Goal: Information Seeking & Learning: Find specific fact

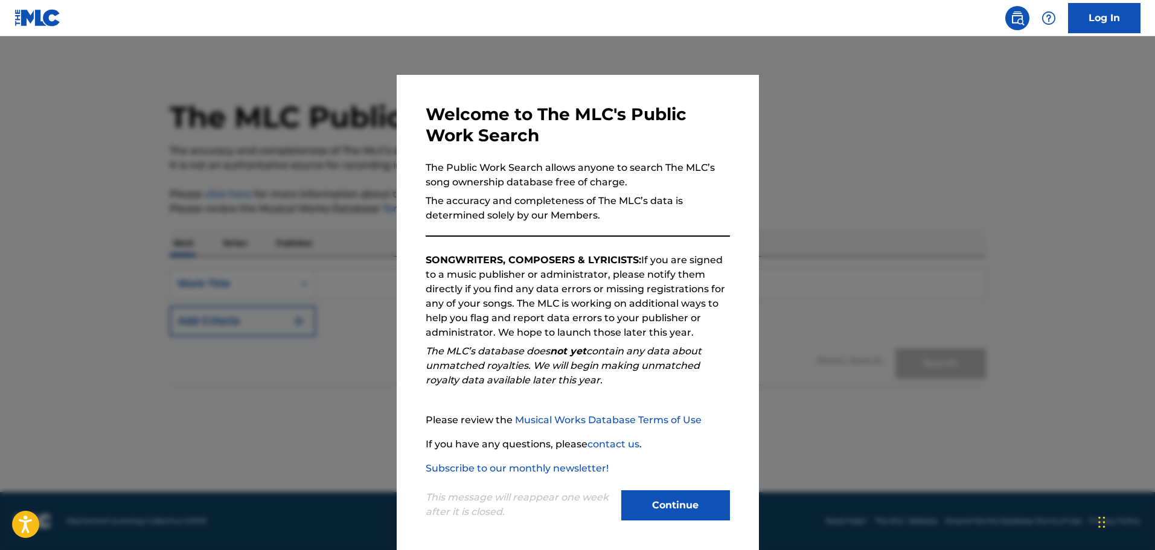
click at [635, 501] on button "Continue" at bounding box center [675, 505] width 109 height 30
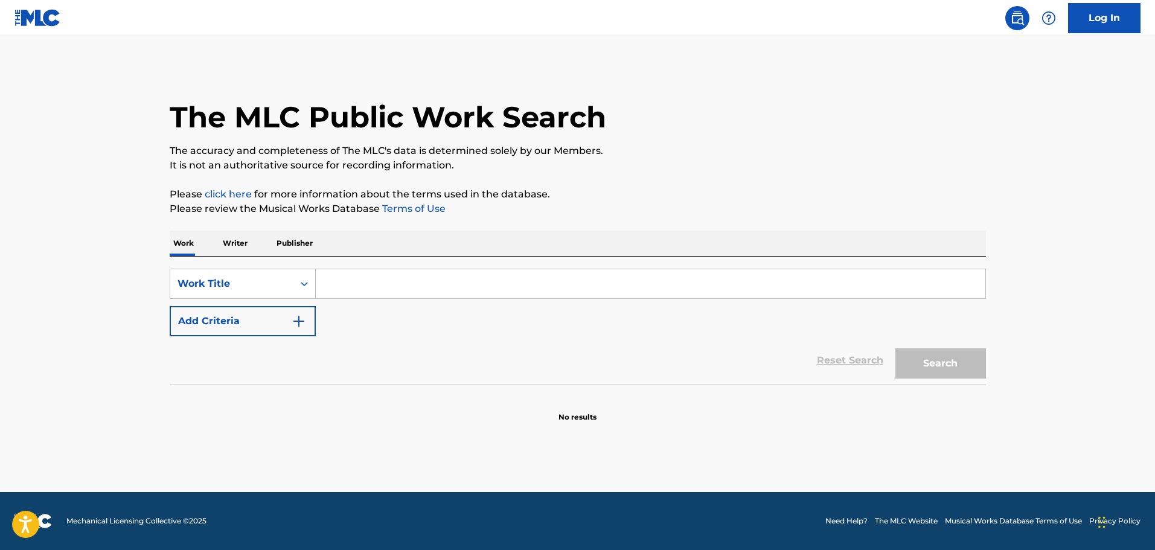
click at [380, 288] on input "Search Form" at bounding box center [650, 283] width 669 height 29
click at [226, 299] on div "SearchWithCriteriacc89090c-e6a9-4221-b361-88d0c0617963 Work Title Add Criteria" at bounding box center [578, 303] width 816 height 68
click at [223, 319] on button "Add Criteria" at bounding box center [243, 321] width 146 height 30
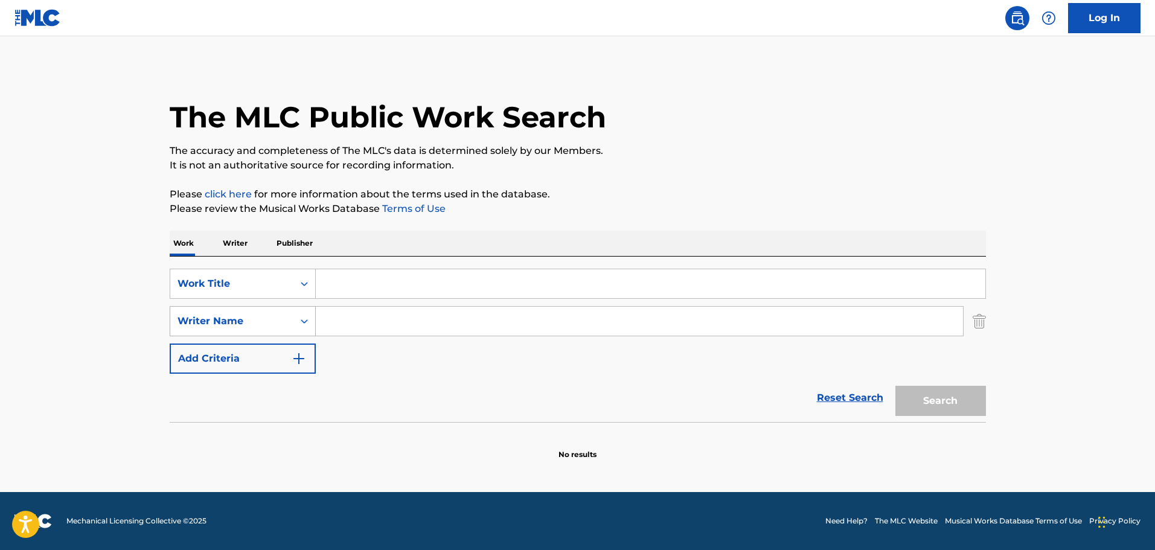
click at [245, 325] on div "Writer Name" at bounding box center [231, 321] width 109 height 14
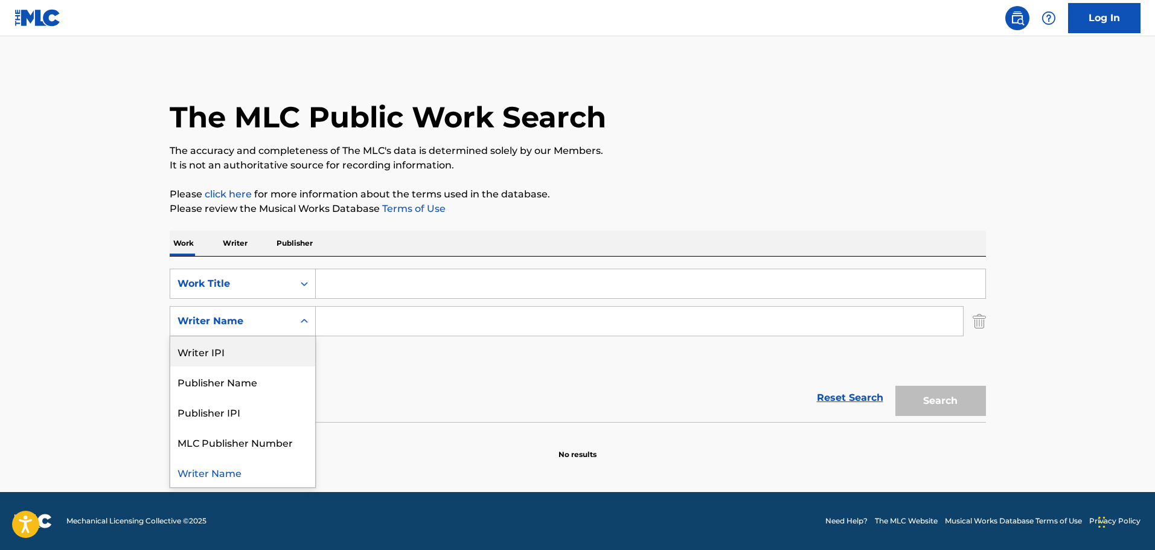
click at [268, 317] on div "Writer Name" at bounding box center [231, 321] width 109 height 14
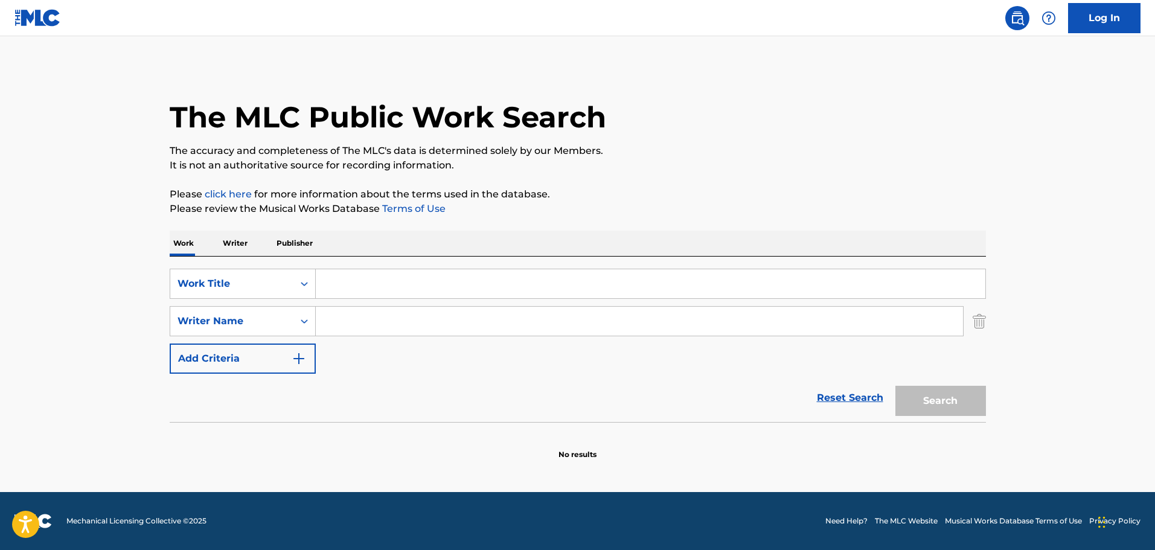
drag, startPoint x: 976, startPoint y: 323, endPoint x: 769, endPoint y: 296, distance: 208.2
click at [976, 323] on img "Search Form" at bounding box center [978, 321] width 13 height 30
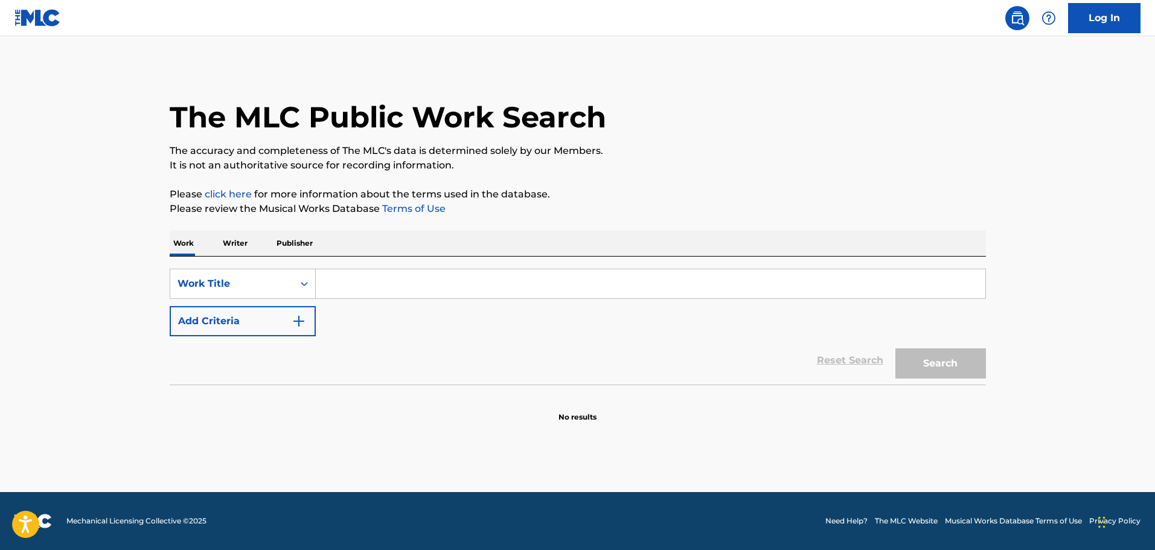
click at [577, 282] on input "Search Form" at bounding box center [650, 283] width 669 height 29
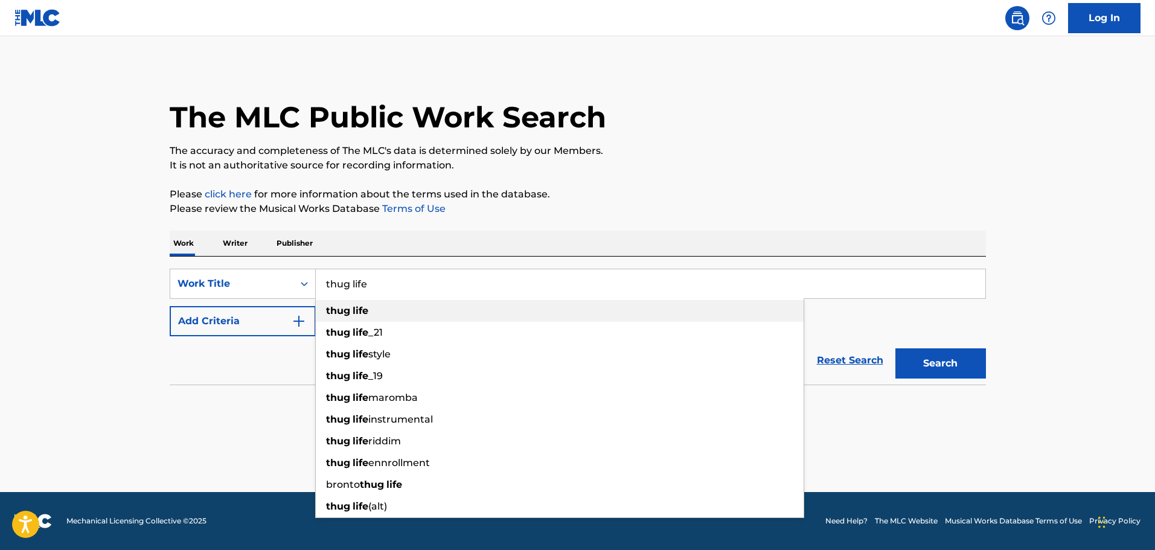
type input "thug life"
click at [389, 312] on div "thug life" at bounding box center [560, 311] width 488 height 22
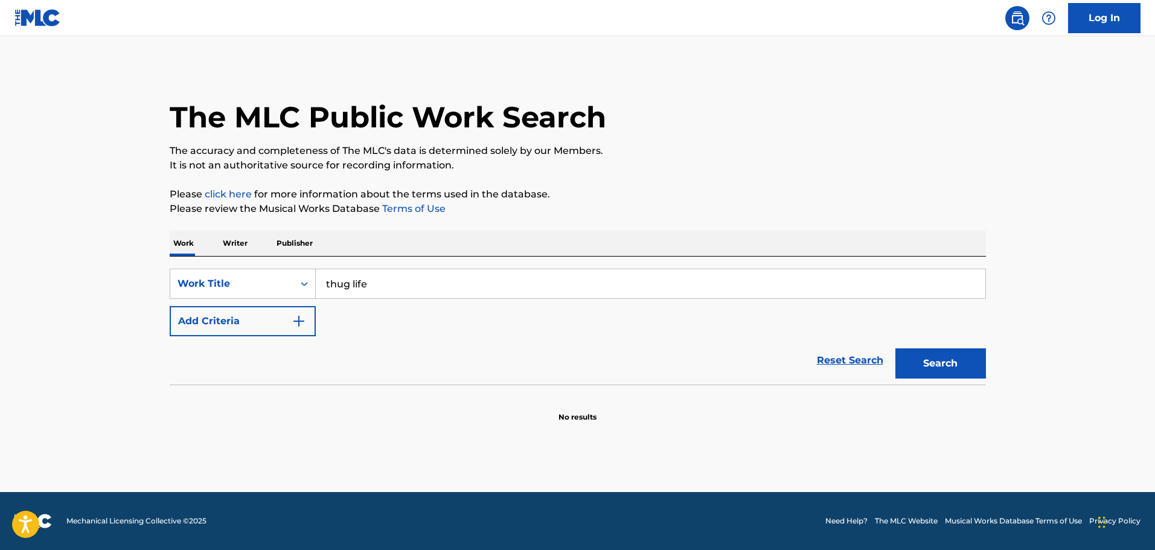
click at [253, 323] on button "Add Criteria" at bounding box center [243, 321] width 146 height 30
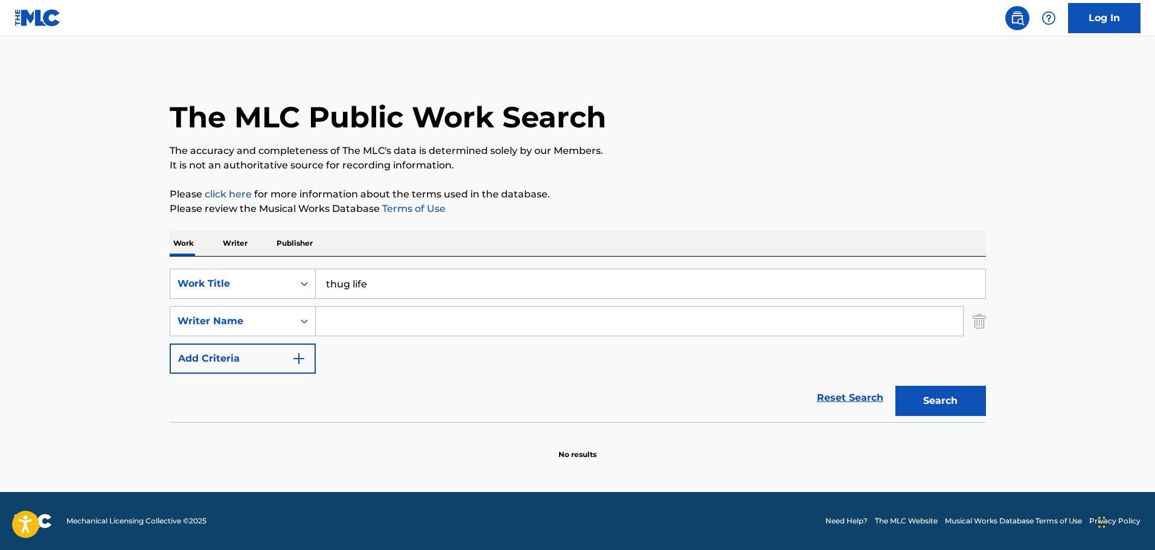
click at [349, 317] on input "Search Form" at bounding box center [639, 321] width 647 height 29
type input "21 savage"
click at [895, 386] on button "Search" at bounding box center [940, 401] width 91 height 30
click at [975, 322] on img "Search Form" at bounding box center [978, 321] width 13 height 30
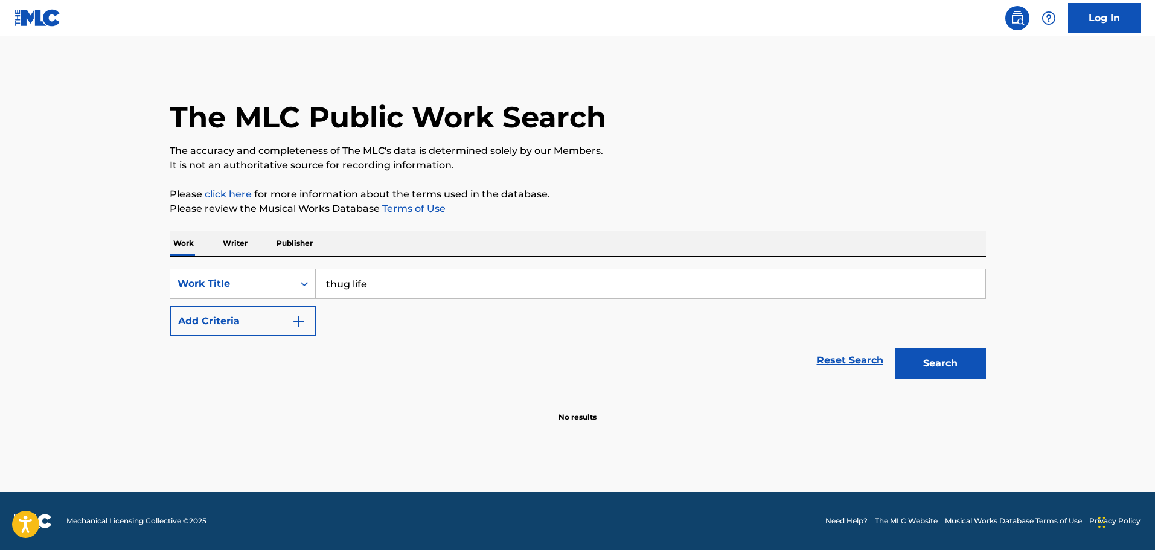
click at [918, 371] on button "Search" at bounding box center [940, 363] width 91 height 30
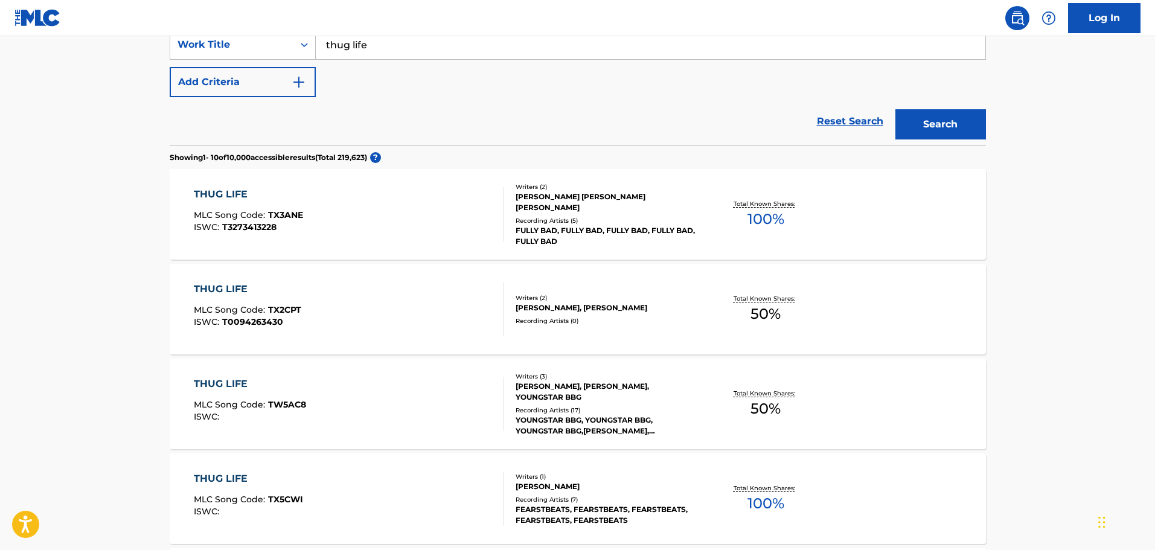
scroll to position [241, 0]
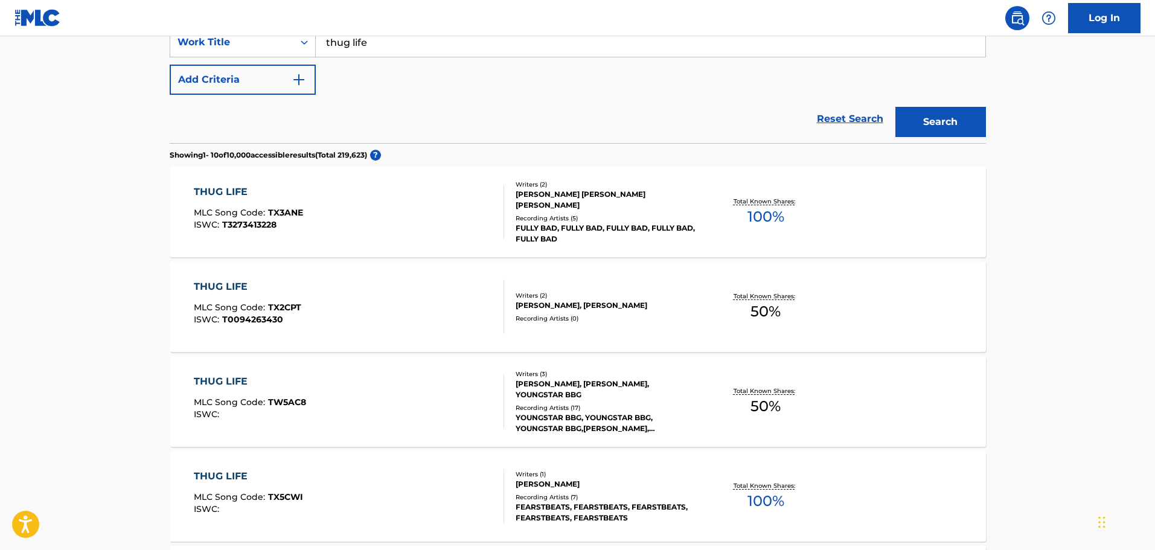
click at [267, 78] on button "Add Criteria" at bounding box center [243, 80] width 146 height 30
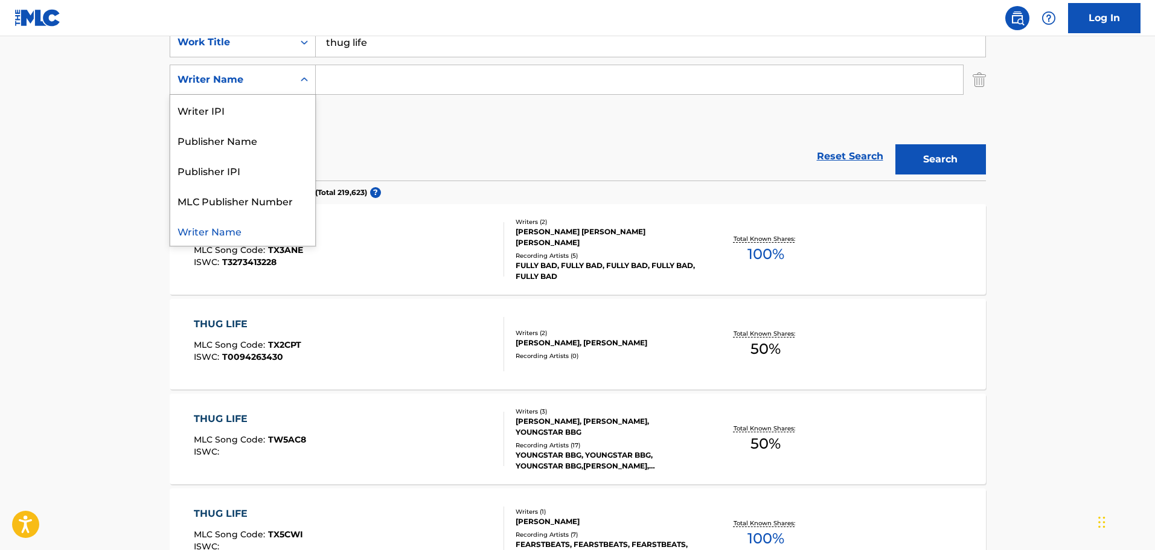
click at [258, 83] on div "Writer Name" at bounding box center [231, 79] width 109 height 14
click at [235, 79] on div "Writer Name" at bounding box center [231, 79] width 109 height 14
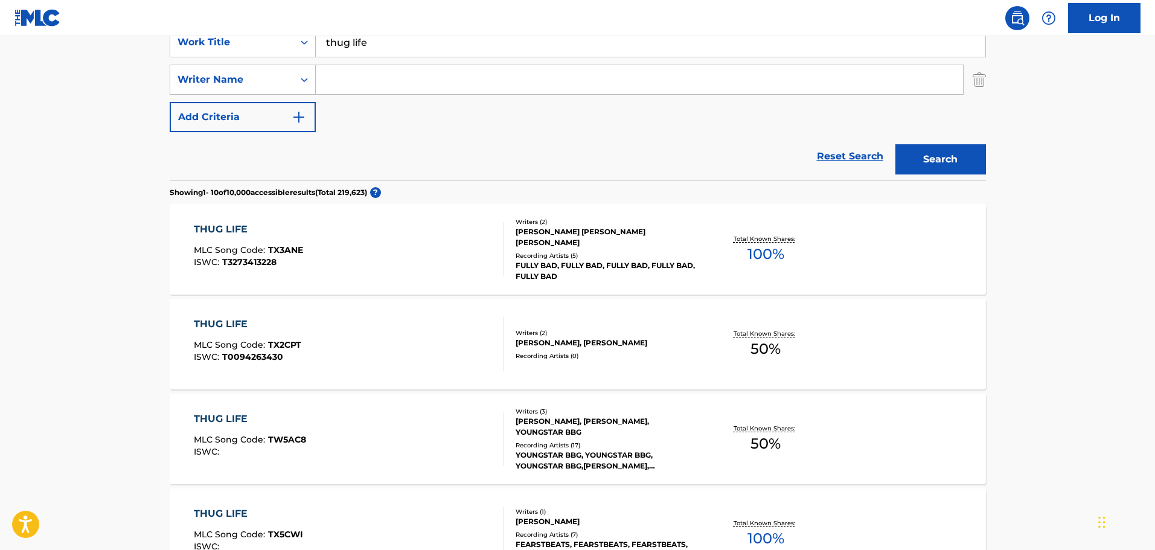
click at [984, 80] on img "Search Form" at bounding box center [978, 80] width 13 height 30
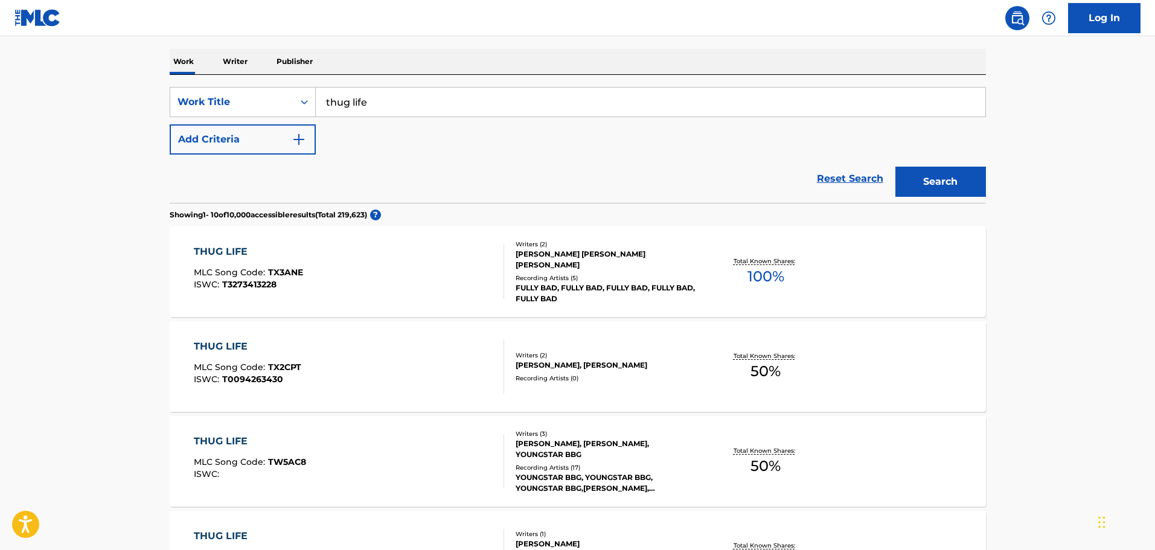
scroll to position [181, 0]
click at [272, 135] on button "Add Criteria" at bounding box center [243, 140] width 146 height 30
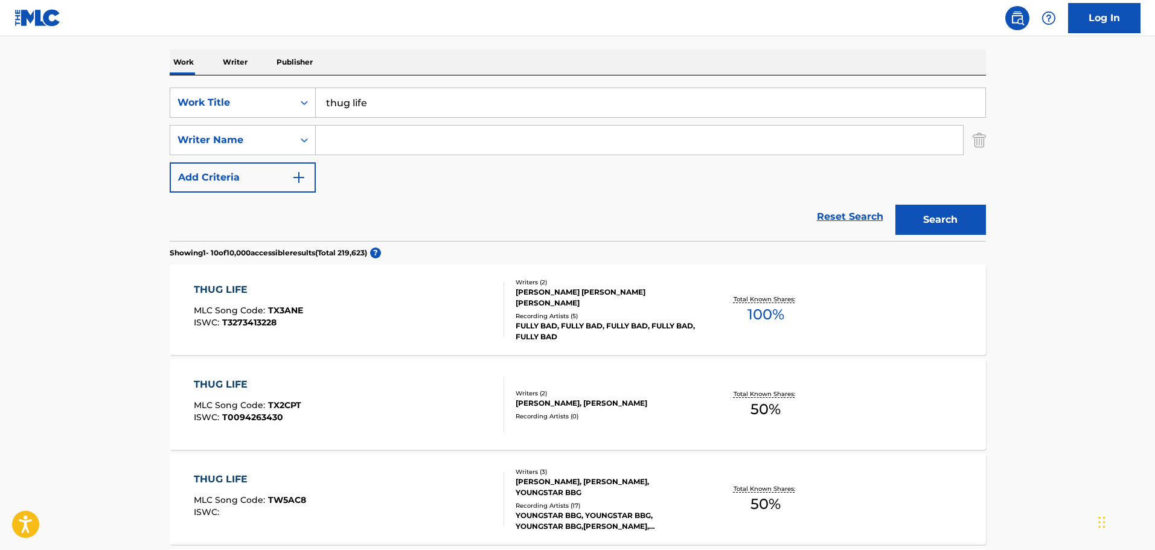
click at [366, 134] on input "Search Form" at bounding box center [639, 140] width 647 height 29
type input "[PERSON_NAME]"
click at [934, 217] on button "Search" at bounding box center [940, 220] width 91 height 30
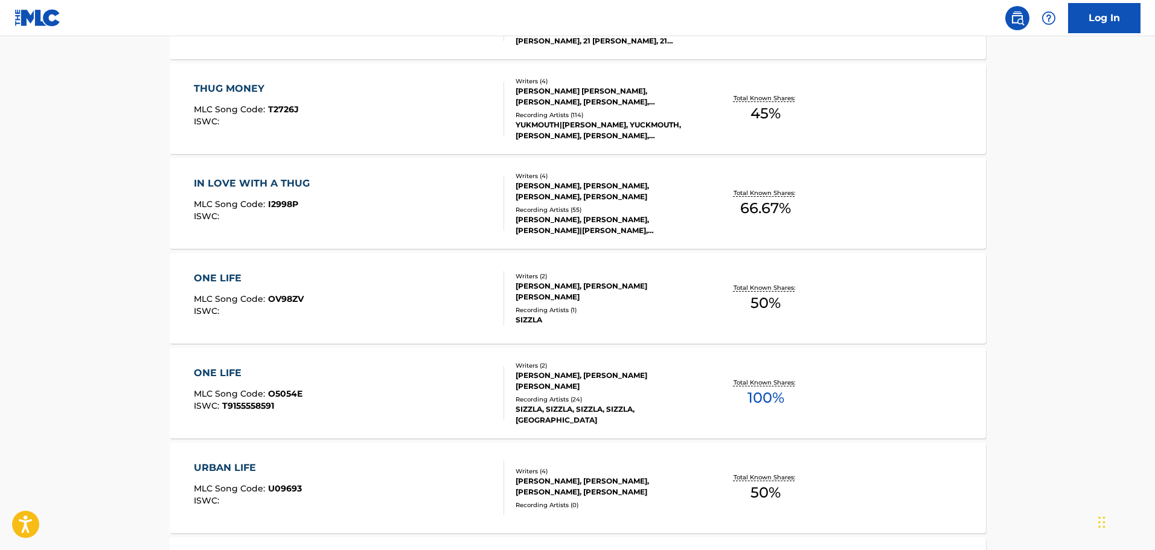
scroll to position [302, 0]
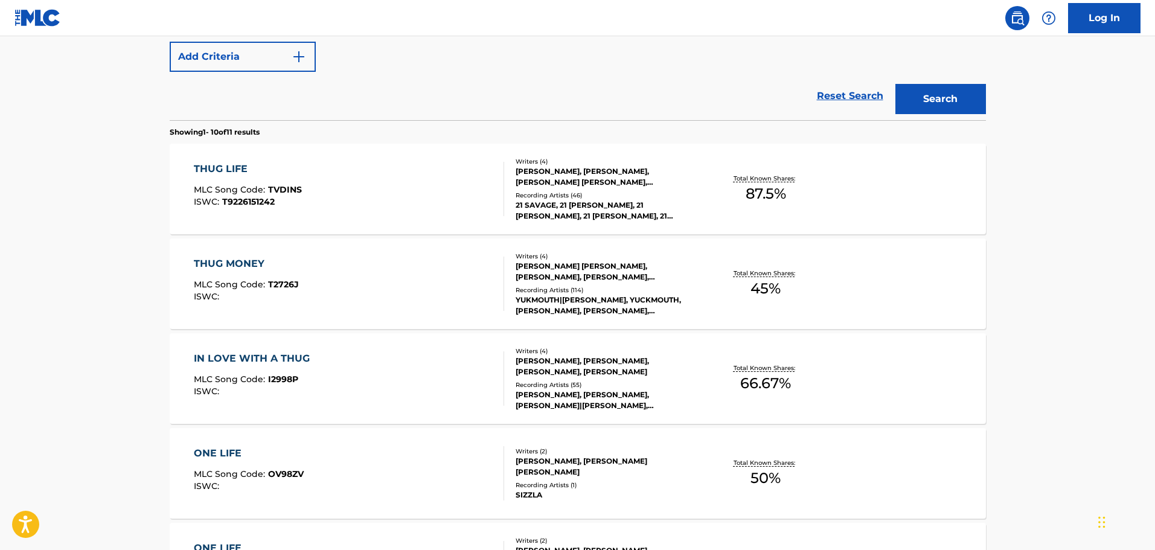
click at [548, 188] on div "Writers ( 4 ) [PERSON_NAME], [PERSON_NAME], [PERSON_NAME] [PERSON_NAME], [PERSO…" at bounding box center [601, 189] width 194 height 65
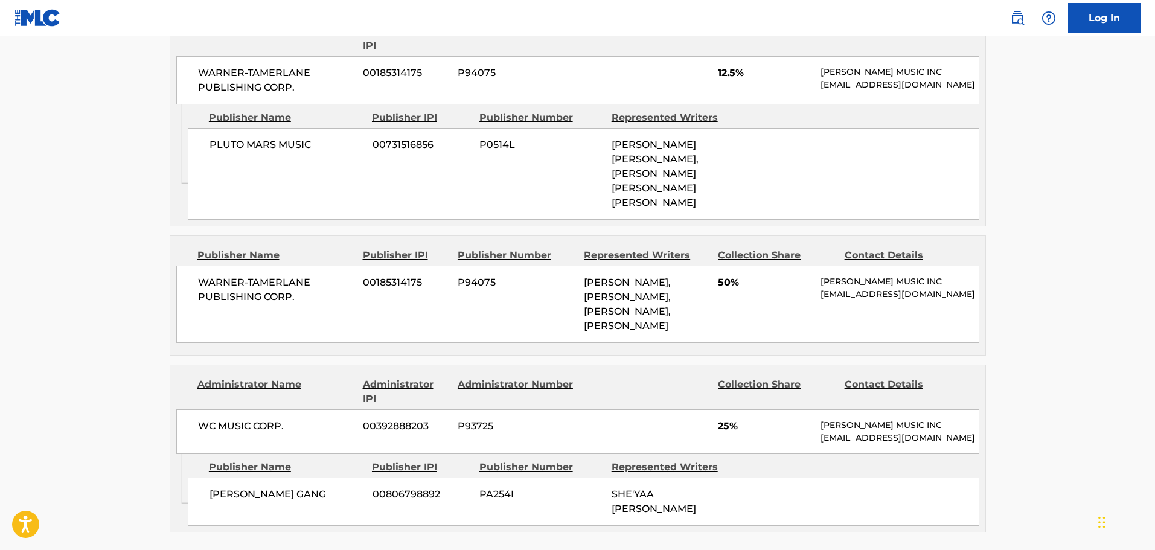
scroll to position [661, 0]
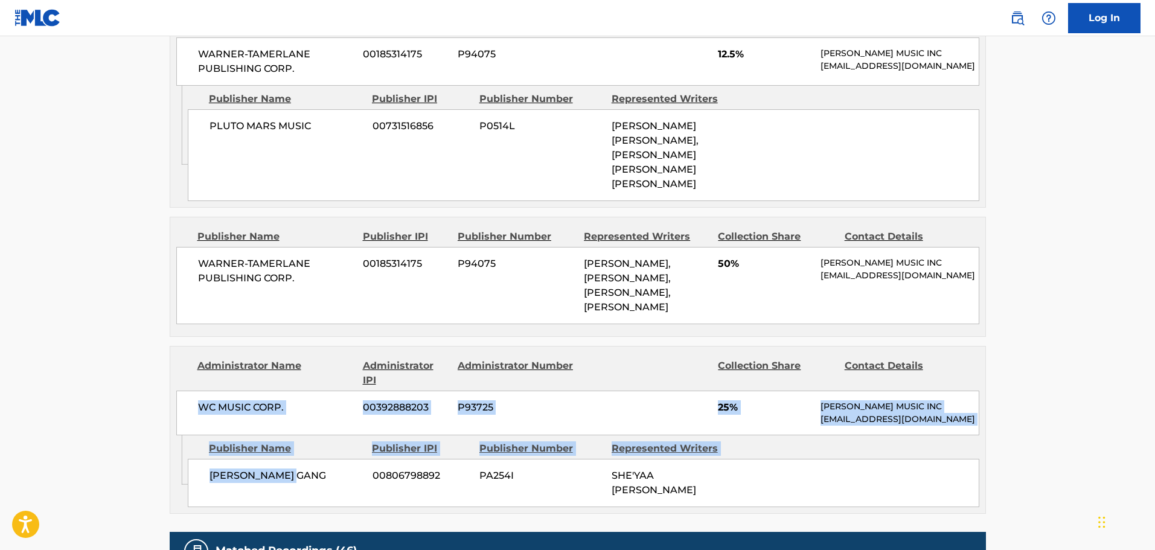
drag, startPoint x: 330, startPoint y: 473, endPoint x: 183, endPoint y: 378, distance: 174.3
click at [183, 381] on div "Administrator Name Administrator IPI Administrator Number Collection Share Cont…" at bounding box center [578, 430] width 816 height 168
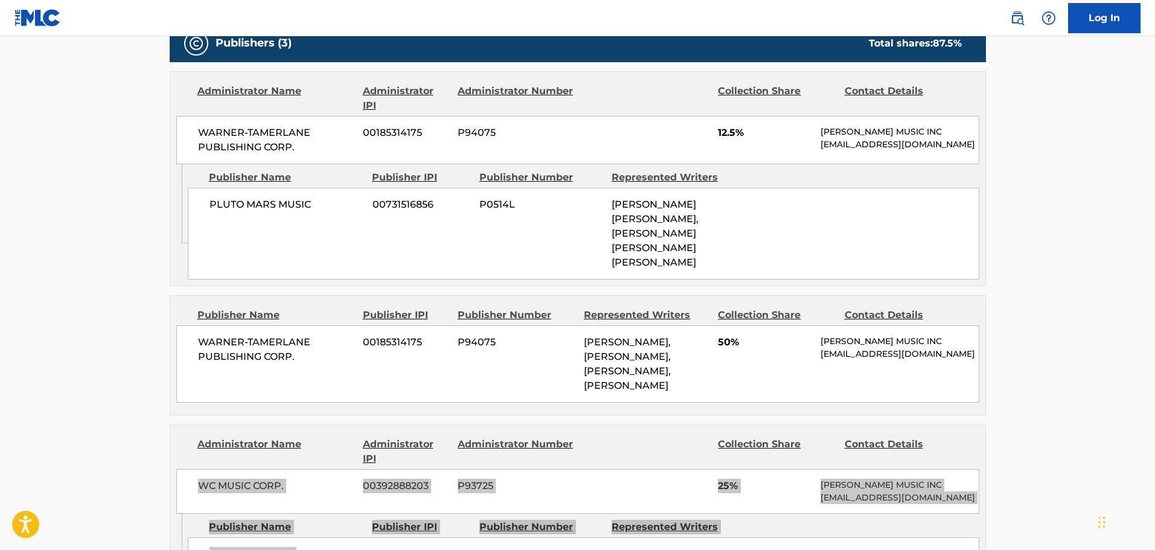
scroll to position [601, 0]
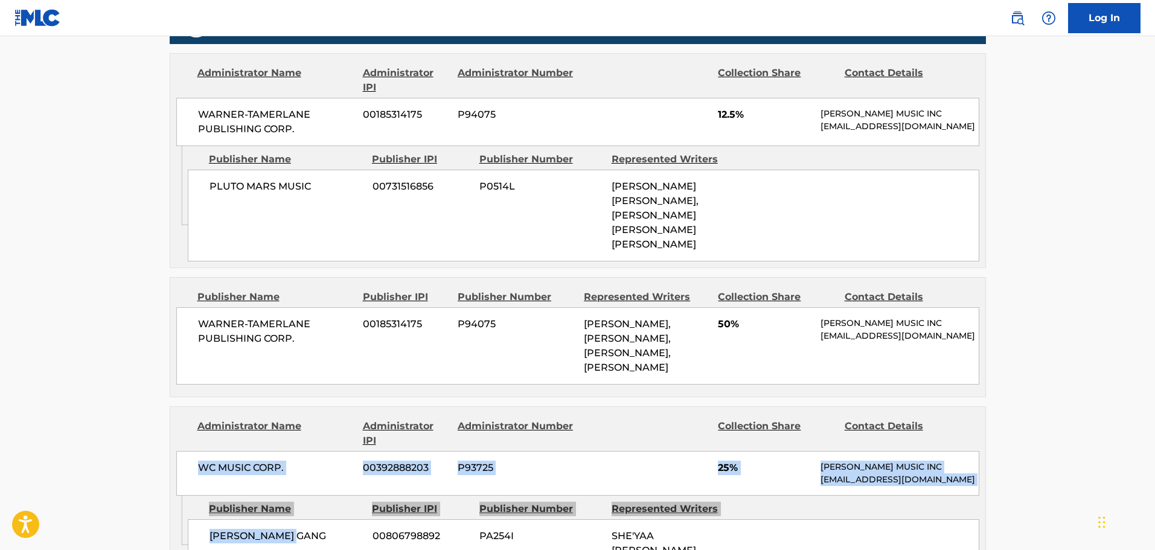
click at [683, 465] on div "WC MUSIC CORP. 00392888203 P93725 25% [PERSON_NAME] MUSIC INC [EMAIL_ADDRESS][D…" at bounding box center [577, 473] width 803 height 45
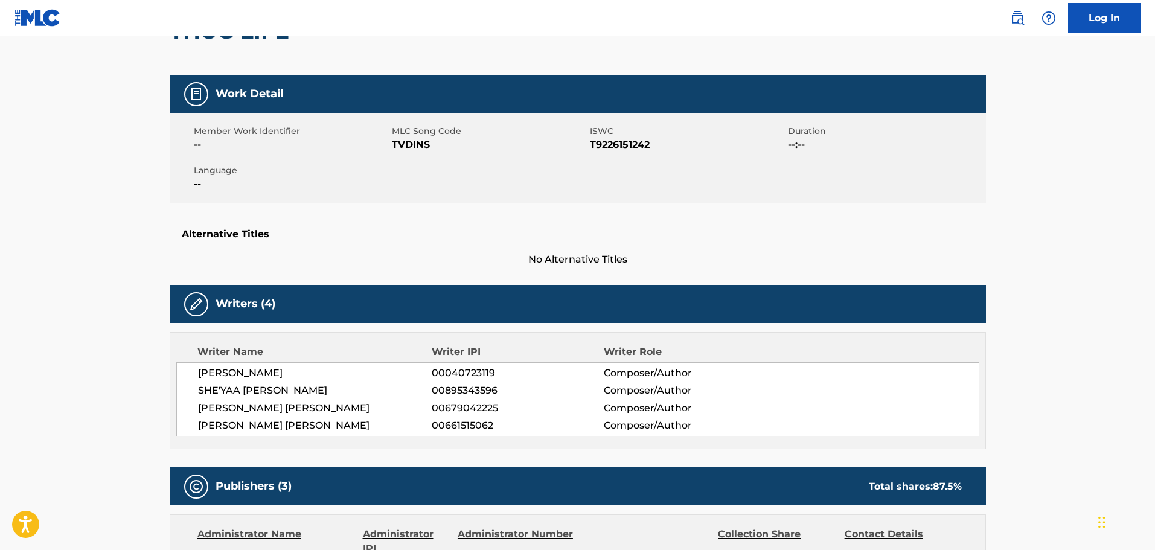
scroll to position [0, 0]
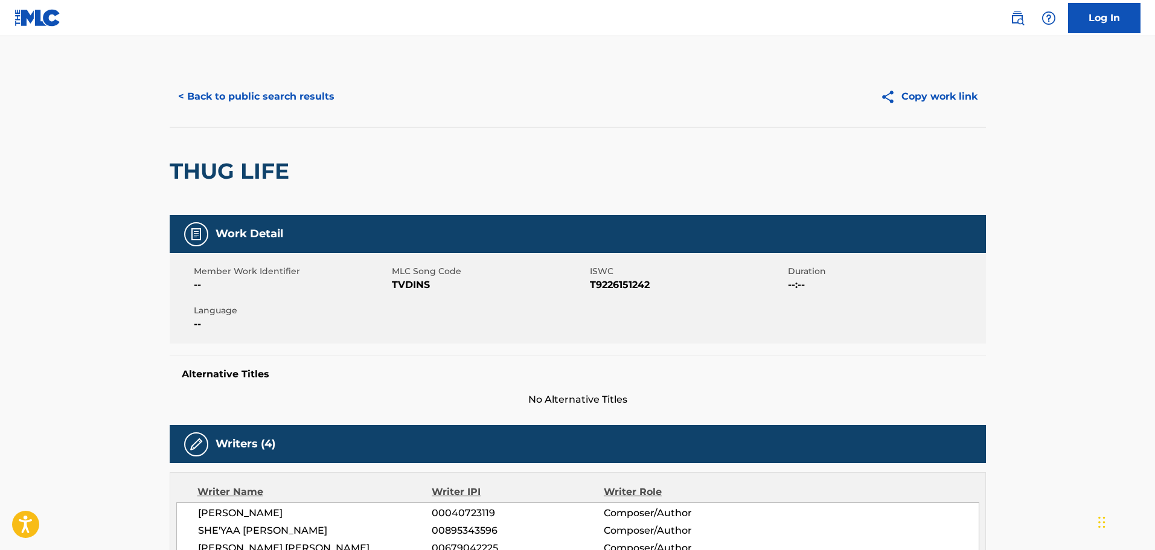
click at [270, 96] on button "< Back to public search results" at bounding box center [256, 96] width 173 height 30
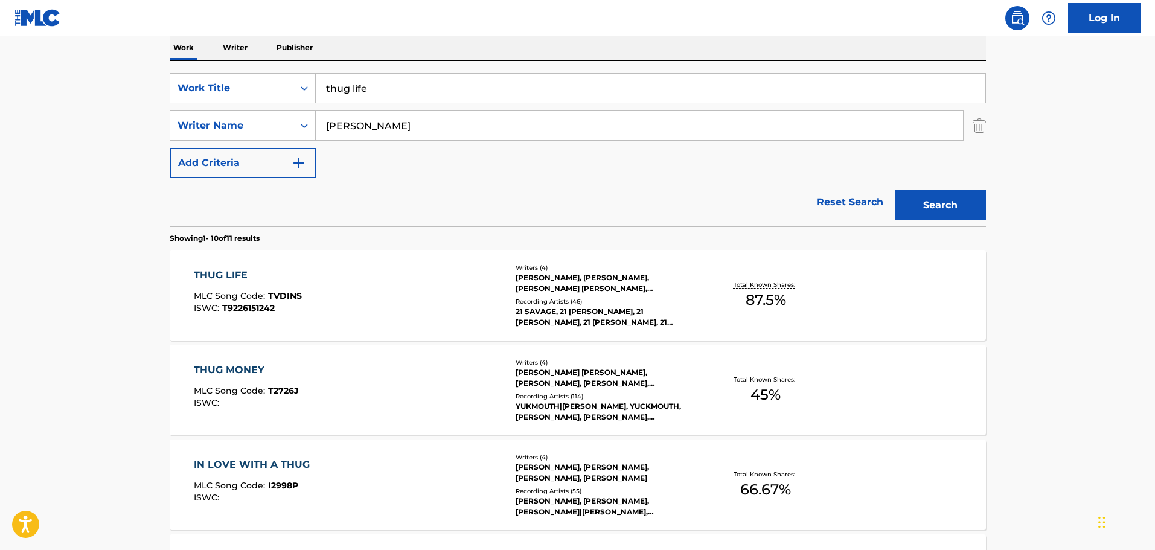
scroll to position [8, 0]
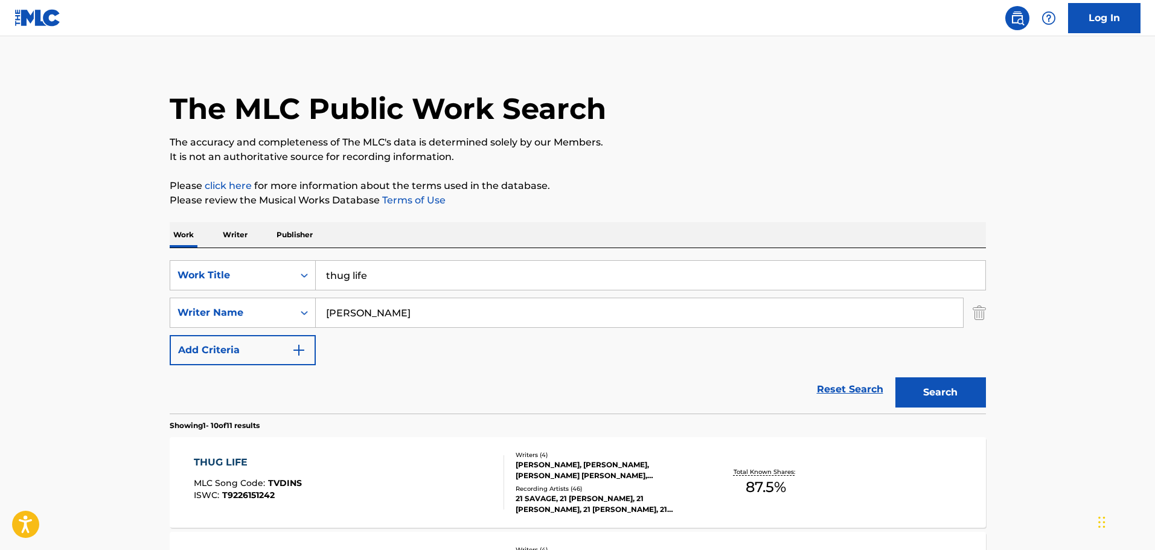
click at [373, 269] on input "thug life" at bounding box center [650, 275] width 669 height 29
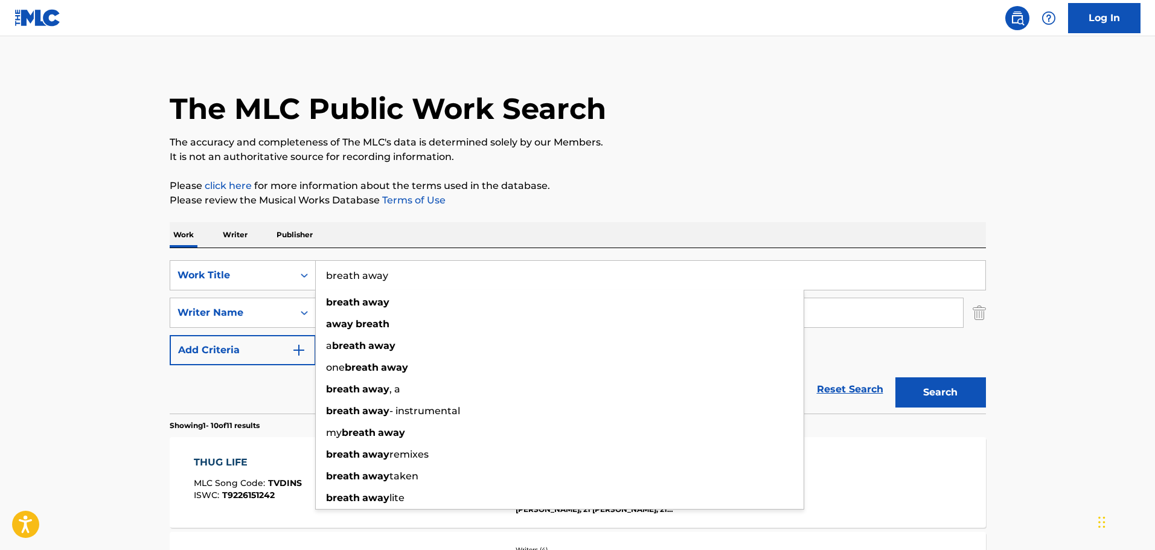
type input "breath away"
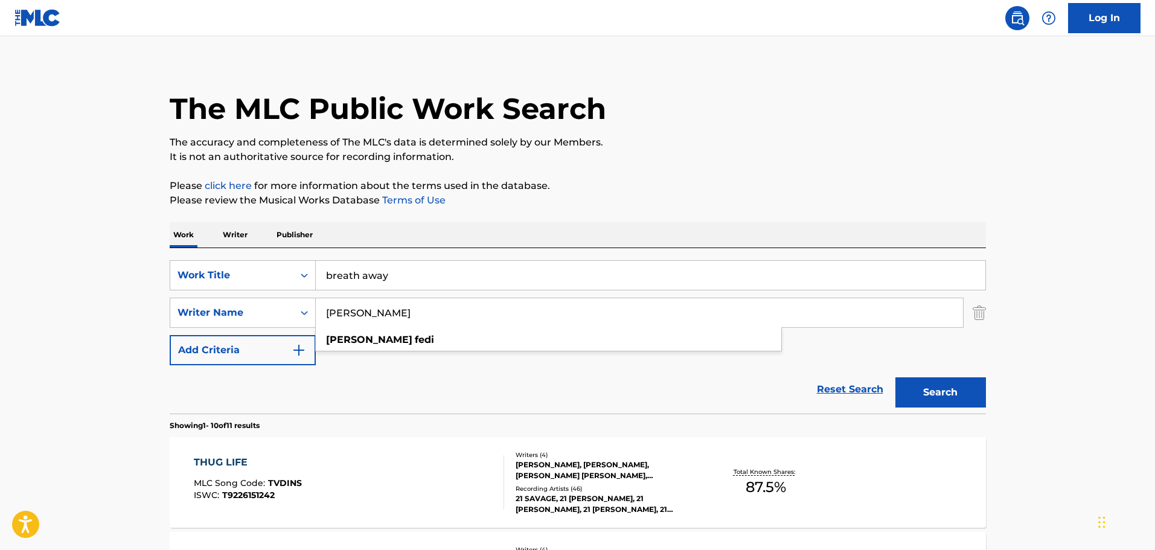
click at [895, 377] on button "Search" at bounding box center [940, 392] width 91 height 30
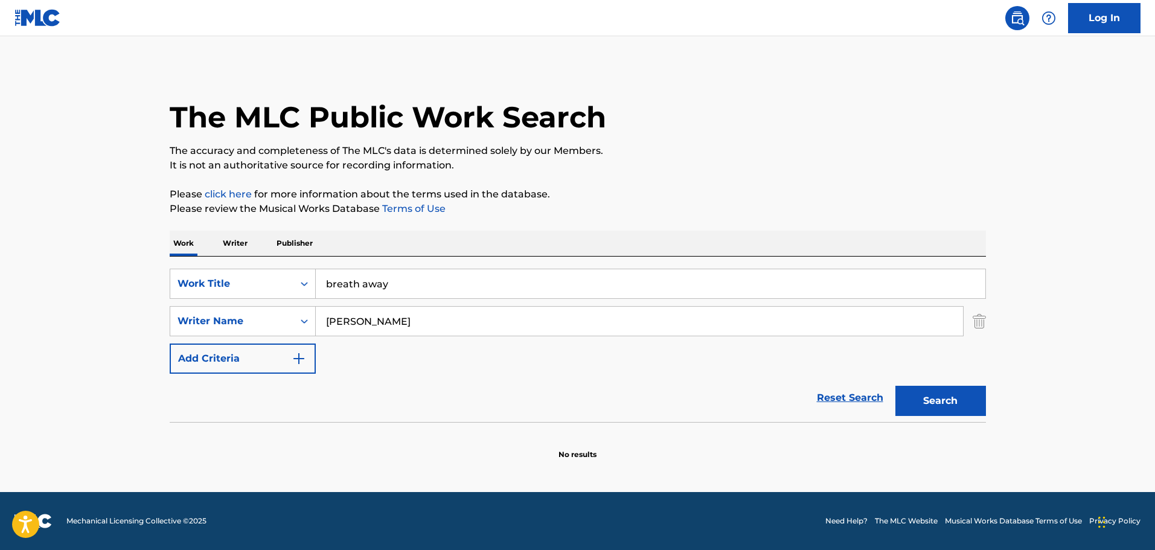
scroll to position [0, 0]
click at [915, 400] on button "Search" at bounding box center [940, 401] width 91 height 30
drag, startPoint x: 392, startPoint y: 319, endPoint x: 252, endPoint y: 322, distance: 140.7
click at [252, 322] on div "SearchWithCriteria52894893-359f-45c0-8bbe-1e230040acb8 Writer Name [PERSON_NAME…" at bounding box center [578, 321] width 816 height 30
type input "e"
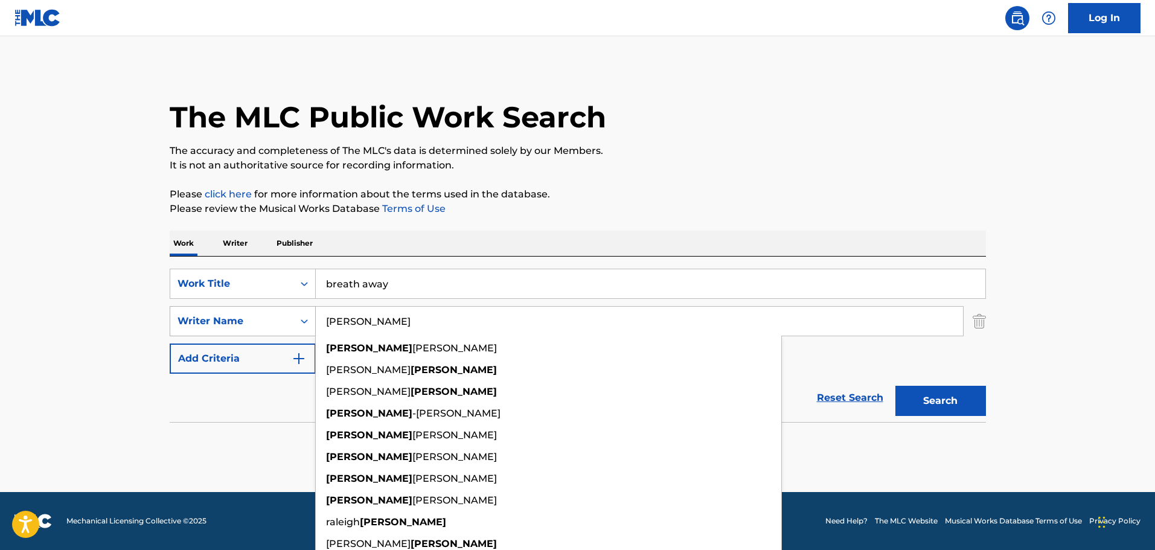
drag, startPoint x: 374, startPoint y: 316, endPoint x: 304, endPoint y: 314, distance: 70.6
click at [304, 314] on div "SearchWithCriteria52894893-359f-45c0-8bbe-1e230040acb8 Writer Name [PERSON_NAME…" at bounding box center [578, 321] width 816 height 30
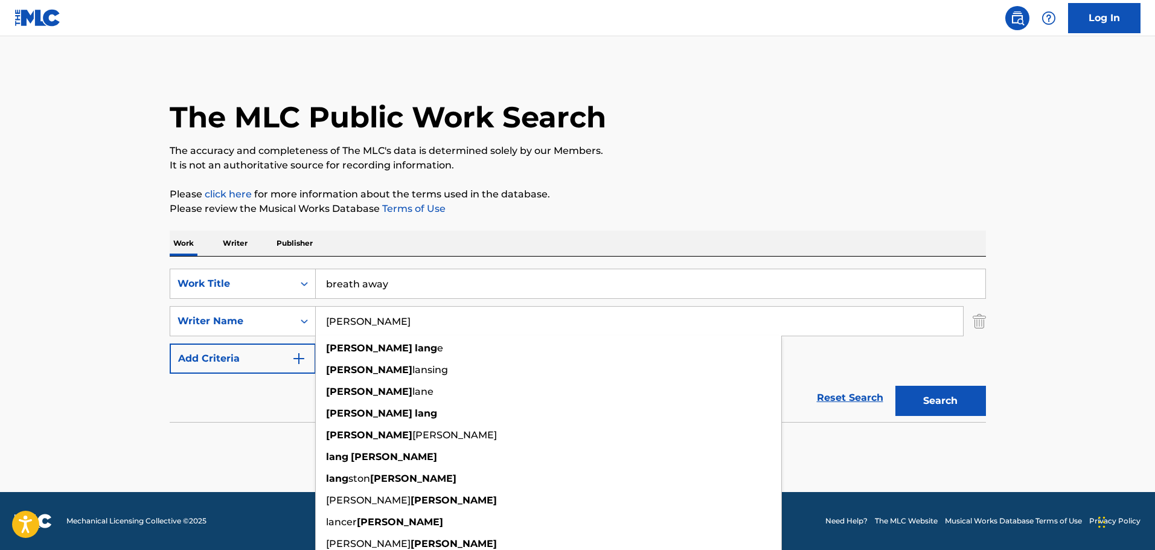
type input "[PERSON_NAME]"
click at [895, 386] on button "Search" at bounding box center [940, 401] width 91 height 30
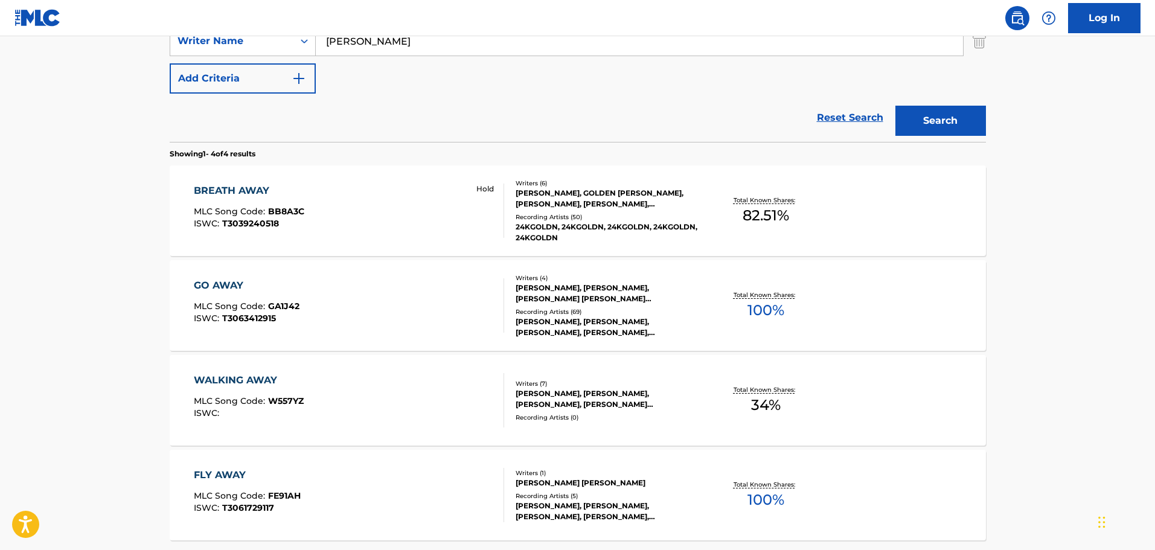
scroll to position [270, 0]
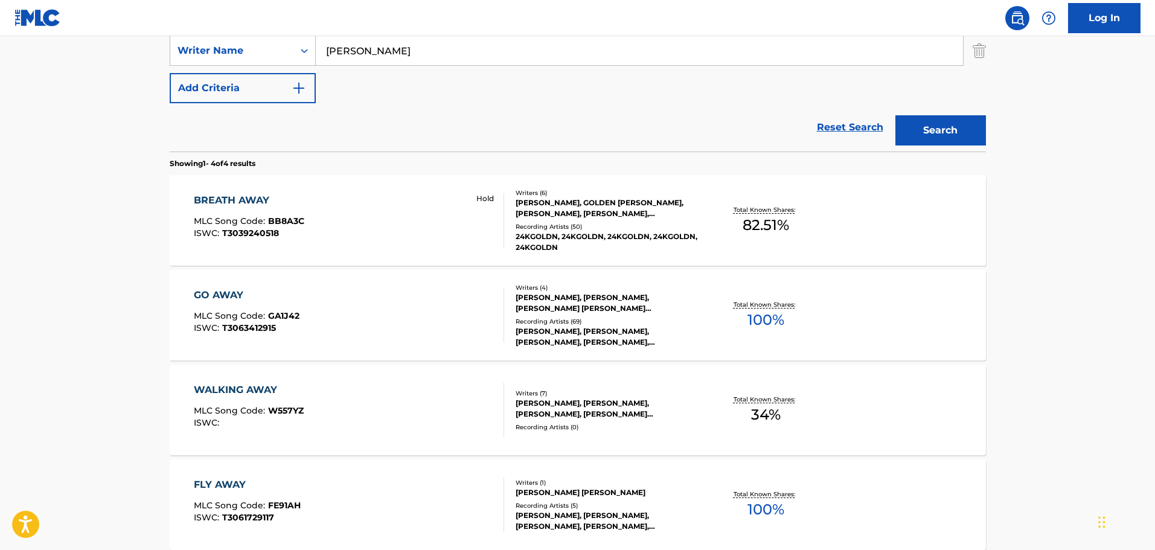
click at [312, 217] on div "BREATH AWAY MLC Song Code : BB8A3C ISWC : T3039240518 Hold" at bounding box center [349, 220] width 310 height 54
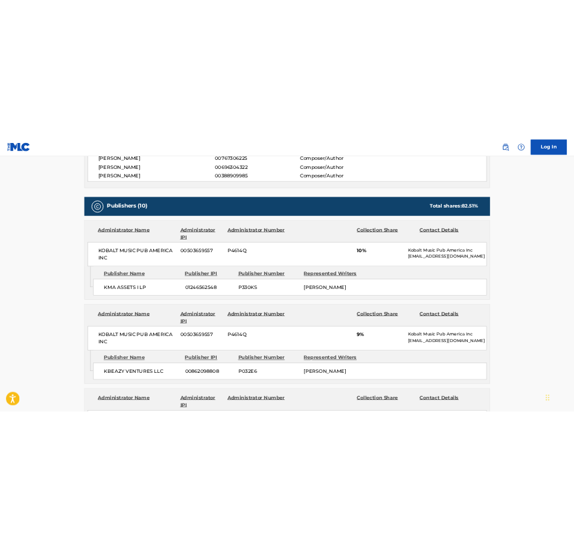
scroll to position [543, 0]
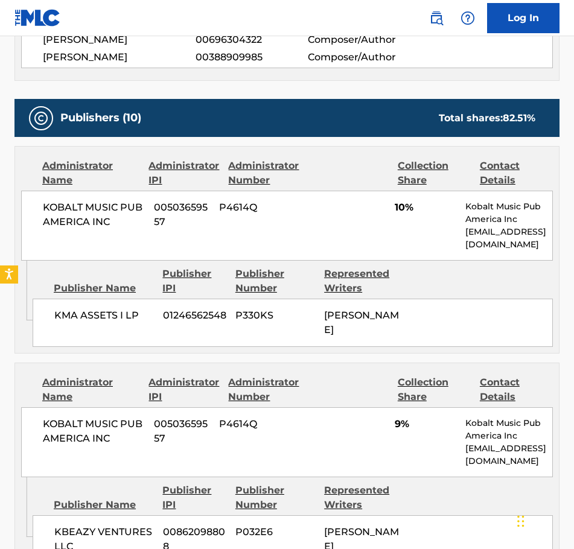
click at [309, 255] on div "KOBALT MUSIC PUB AMERICA INC 00503659557 P4614Q 10% Kobalt Music Pub America In…" at bounding box center [287, 226] width 532 height 70
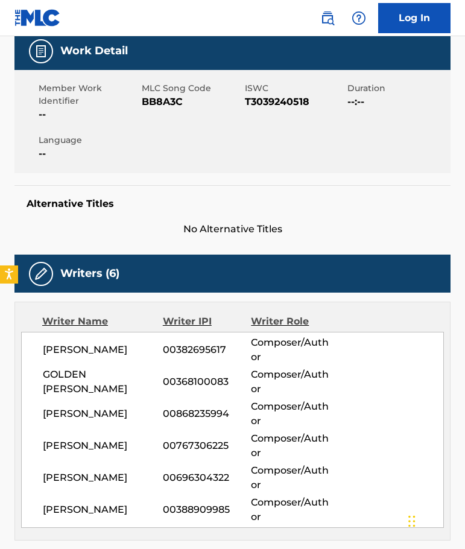
scroll to position [203, 0]
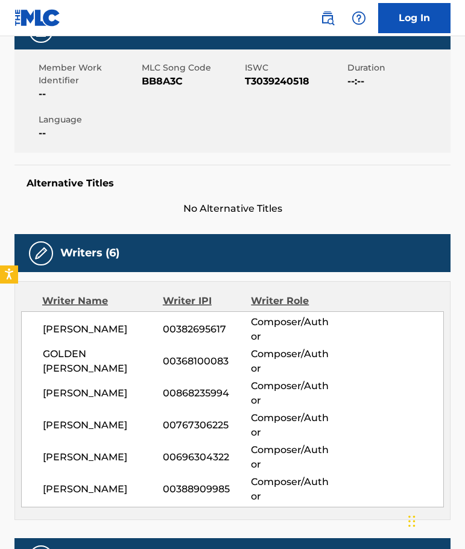
click at [73, 329] on span "[PERSON_NAME]" at bounding box center [103, 329] width 120 height 14
click at [51, 371] on span "GOLDEN [PERSON_NAME]" at bounding box center [103, 361] width 120 height 29
click at [67, 394] on span "[PERSON_NAME]" at bounding box center [103, 393] width 120 height 14
click at [78, 432] on span "[PERSON_NAME]" at bounding box center [103, 425] width 120 height 14
click at [82, 457] on span "[PERSON_NAME]" at bounding box center [103, 457] width 120 height 14
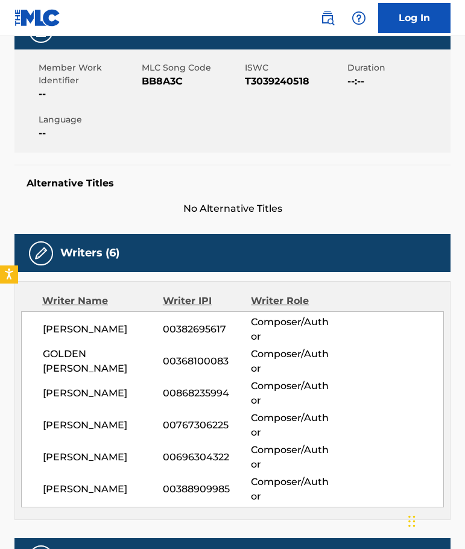
click at [83, 492] on span "[PERSON_NAME]" at bounding box center [103, 489] width 120 height 14
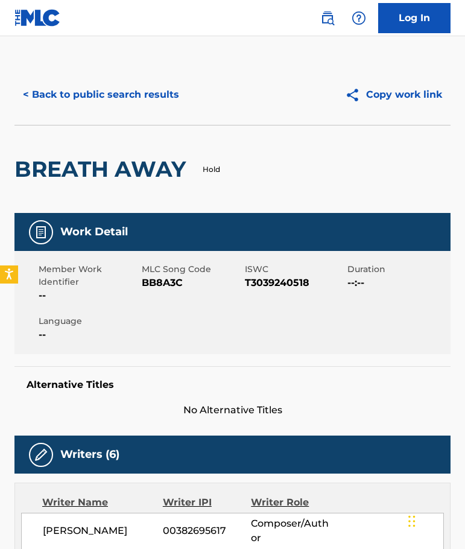
scroll to position [0, 0]
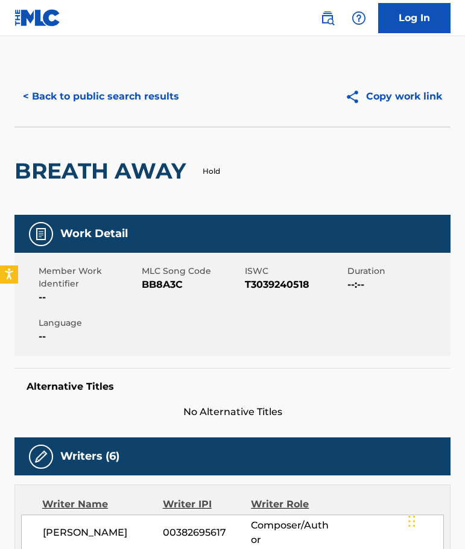
click at [206, 166] on p "Hold" at bounding box center [212, 171] width 18 height 11
click at [120, 92] on button "< Back to public search results" at bounding box center [100, 96] width 173 height 30
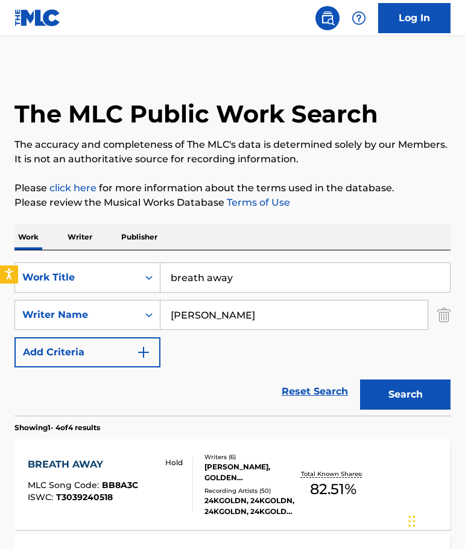
scroll to position [339, 0]
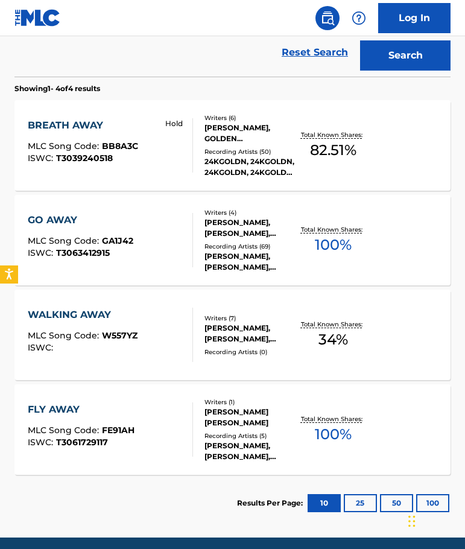
click at [93, 131] on div "BREATH AWAY" at bounding box center [83, 125] width 110 height 14
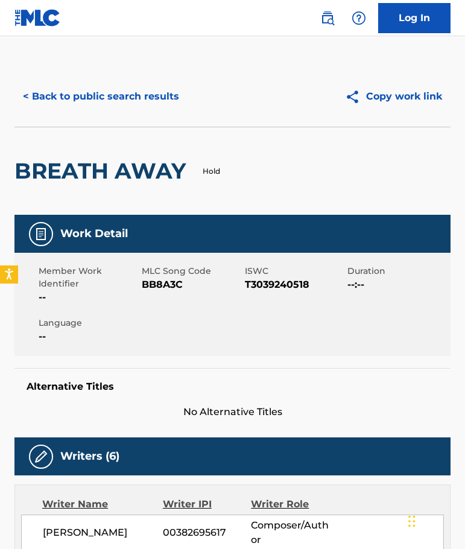
click at [97, 98] on button "< Back to public search results" at bounding box center [100, 96] width 173 height 30
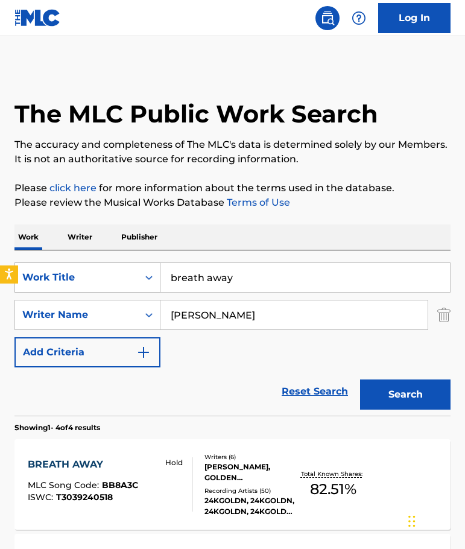
drag, startPoint x: 233, startPoint y: 285, endPoint x: 118, endPoint y: 285, distance: 114.7
click at [118, 285] on div "SearchWithCriteriacc89090c-e6a9-4221-b361-88d0c0617963 Work Title breath away" at bounding box center [232, 278] width 436 height 30
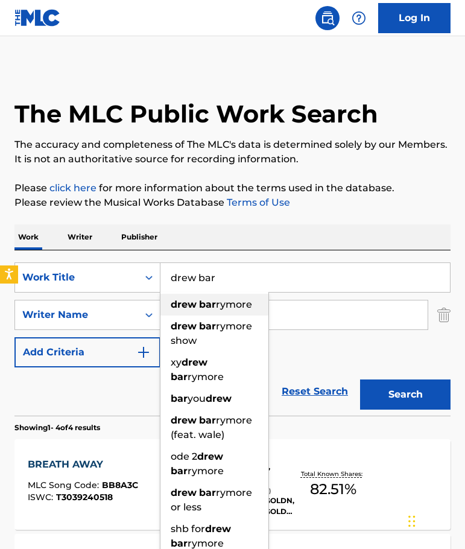
click at [177, 299] on strong "drew" at bounding box center [184, 304] width 26 height 11
type input "[PERSON_NAME]"
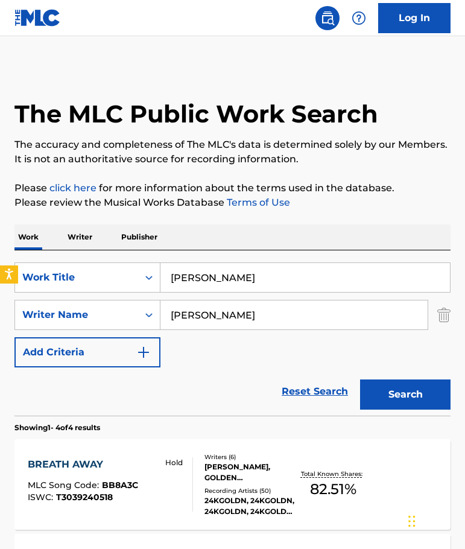
click at [228, 314] on input "[PERSON_NAME]" at bounding box center [294, 315] width 267 height 29
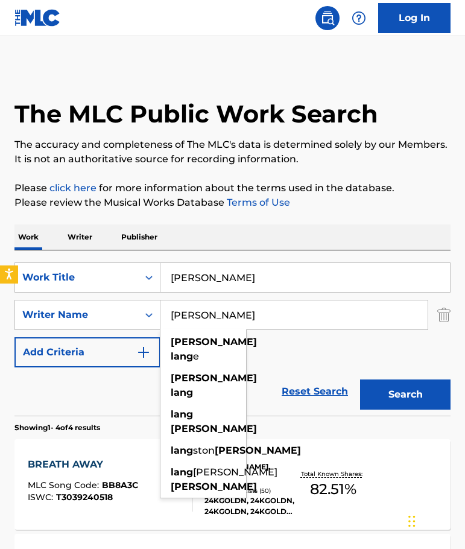
click at [228, 317] on input "[PERSON_NAME]" at bounding box center [294, 315] width 267 height 29
click at [228, 318] on input "[PERSON_NAME]" at bounding box center [294, 315] width 267 height 29
click at [132, 317] on div "SearchWithCriteria52894893-359f-45c0-8bbe-1e230040acb8 Writer Name [PERSON_NAME…" at bounding box center [232, 315] width 436 height 30
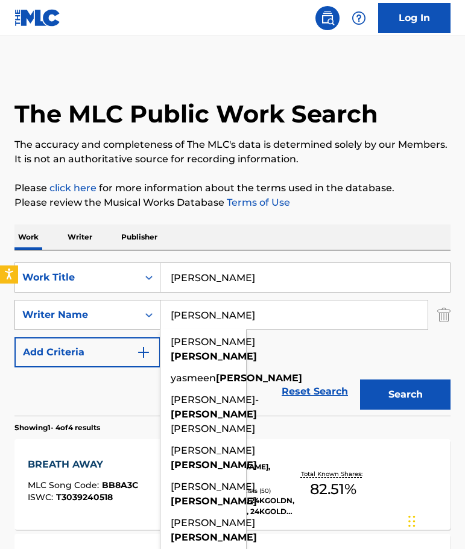
click at [360, 380] on button "Search" at bounding box center [405, 395] width 91 height 30
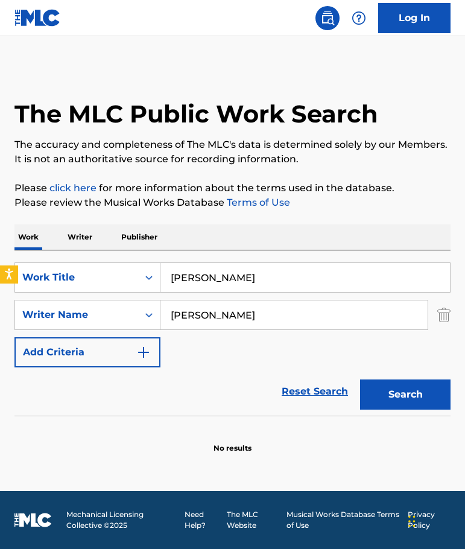
click at [382, 381] on button "Search" at bounding box center [405, 395] width 91 height 30
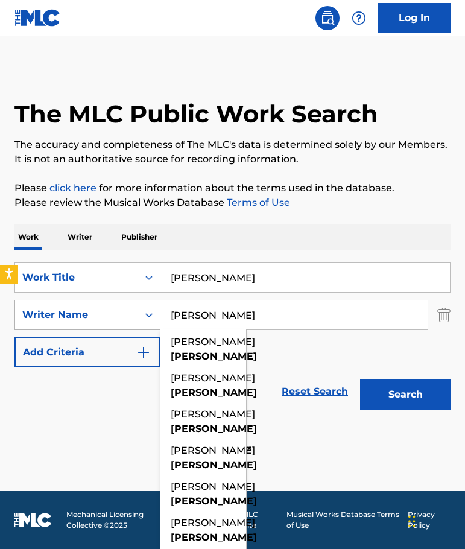
drag, startPoint x: 244, startPoint y: 321, endPoint x: 135, endPoint y: 317, distance: 109.3
click at [136, 320] on div "SearchWithCriteria52894893-359f-45c0-8bbe-1e230040acb8 Writer Name [PERSON_NAME…" at bounding box center [232, 315] width 436 height 30
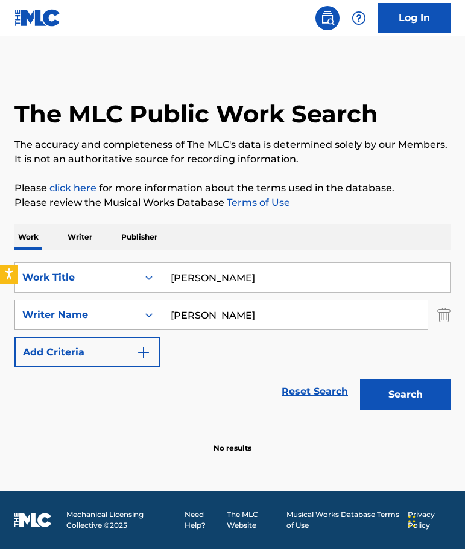
type input "[PERSON_NAME]"
click at [360, 380] on button "Search" at bounding box center [405, 395] width 91 height 30
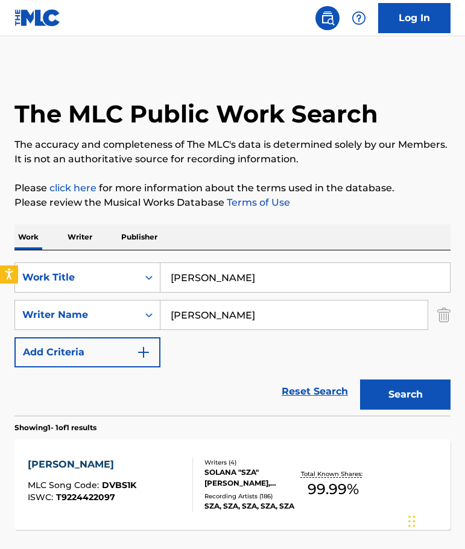
scroll to position [101, 0]
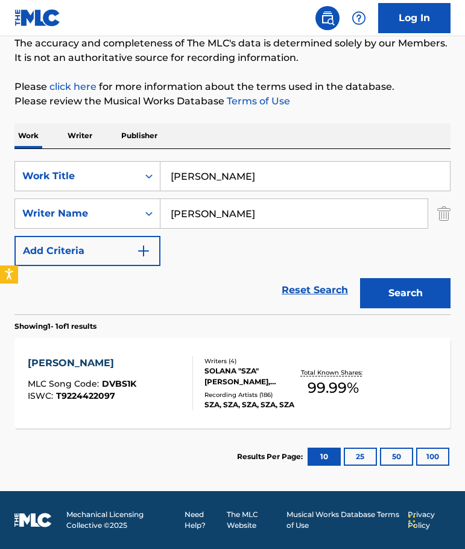
click at [130, 368] on div "[PERSON_NAME]" at bounding box center [82, 363] width 109 height 14
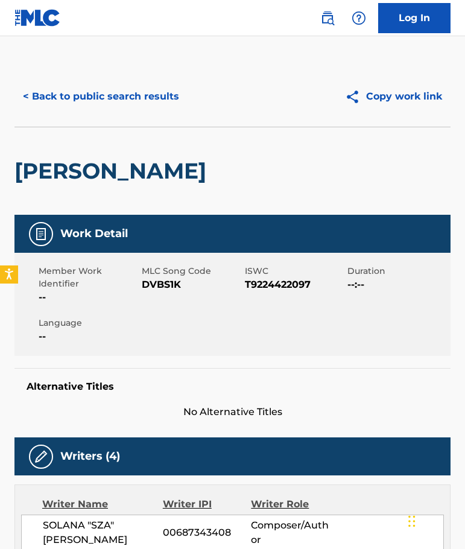
click at [96, 91] on button "< Back to public search results" at bounding box center [100, 96] width 173 height 30
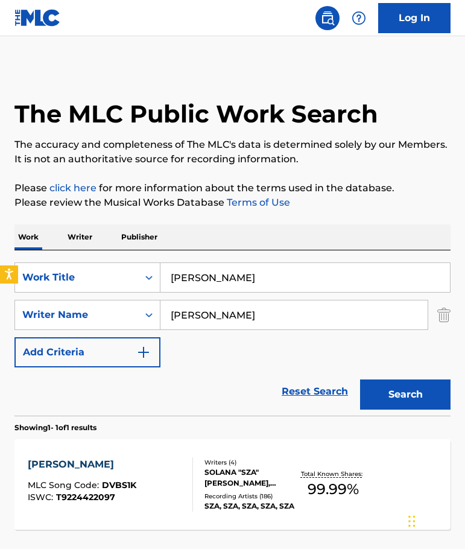
scroll to position [33, 0]
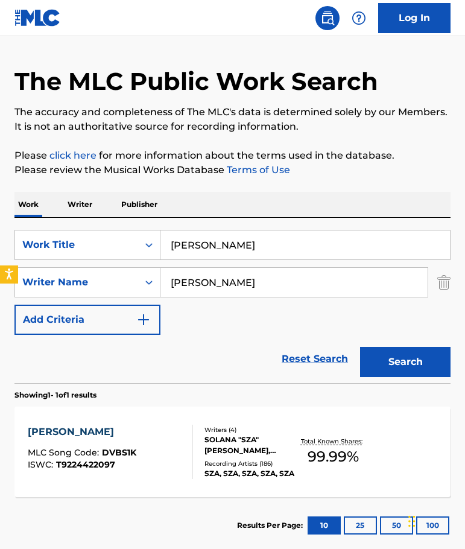
click at [222, 244] on input "[PERSON_NAME]" at bounding box center [306, 245] width 290 height 29
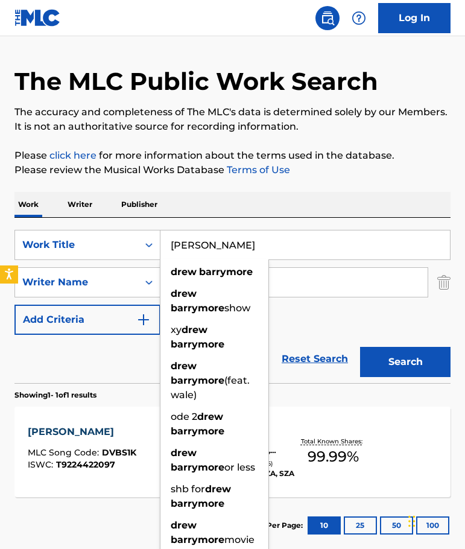
click at [222, 244] on input "[PERSON_NAME]" at bounding box center [306, 245] width 290 height 29
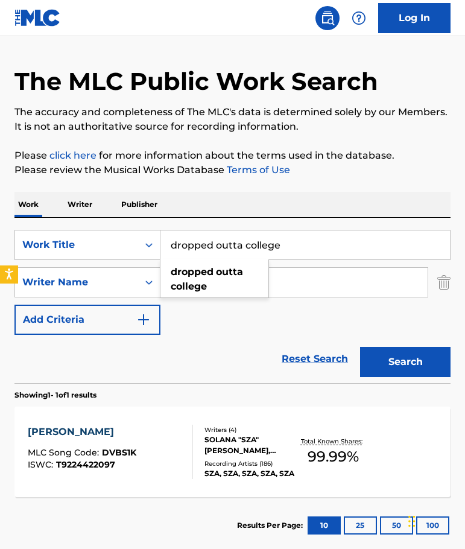
type input "dropped outta college"
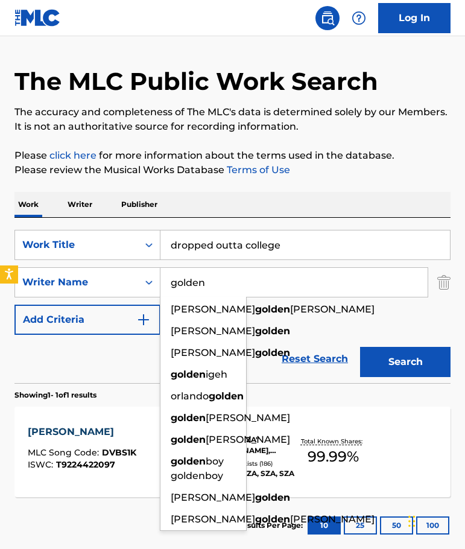
click at [360, 347] on button "Search" at bounding box center [405, 362] width 91 height 30
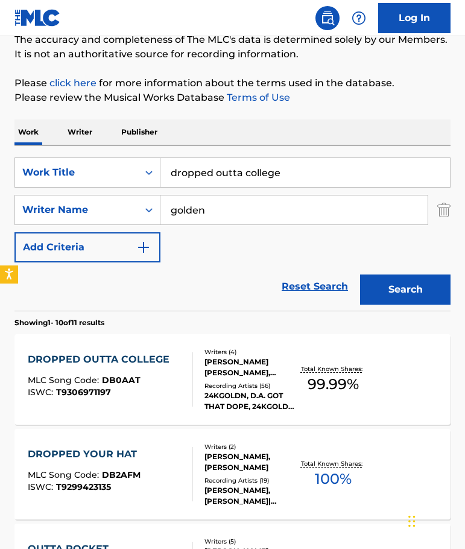
scroll to position [93, 0]
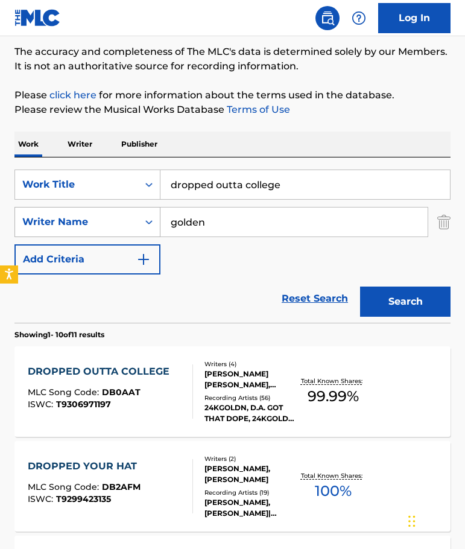
drag, startPoint x: 213, startPoint y: 215, endPoint x: 83, endPoint y: 224, distance: 130.0
click at [83, 224] on div "SearchWithCriteria52894893-359f-45c0-8bbe-1e230040acb8 Writer Name golden" at bounding box center [232, 222] width 436 height 30
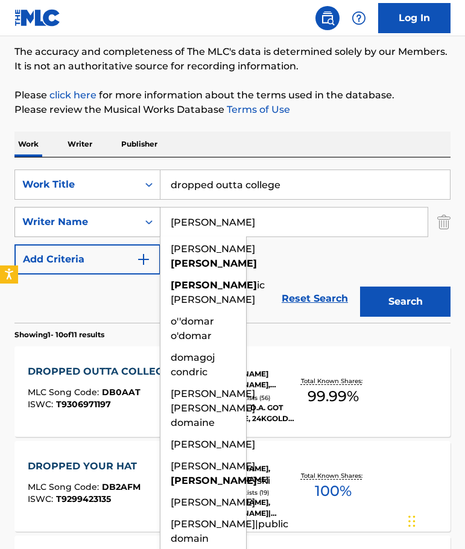
type input "[PERSON_NAME]"
click at [360, 287] on button "Search" at bounding box center [405, 302] width 91 height 30
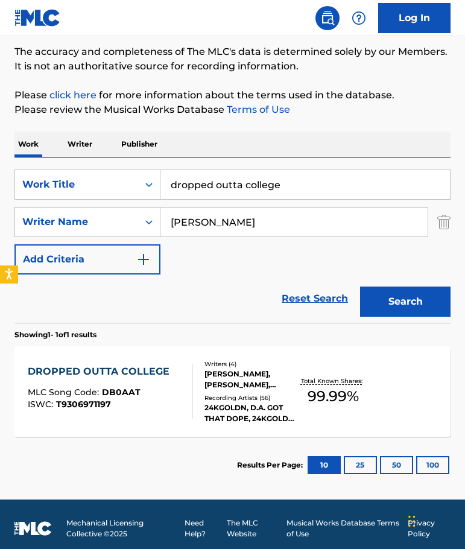
click at [98, 371] on div "DROPPED OUTTA COLLEGE" at bounding box center [102, 372] width 148 height 14
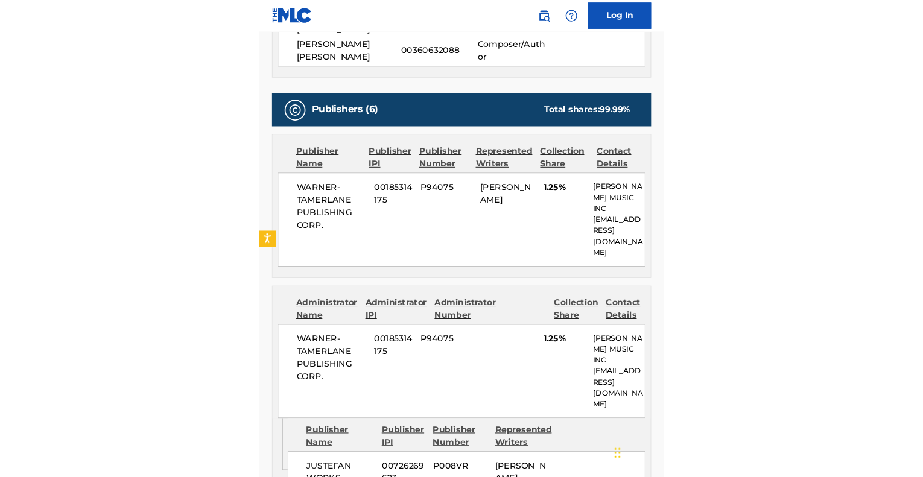
scroll to position [604, 0]
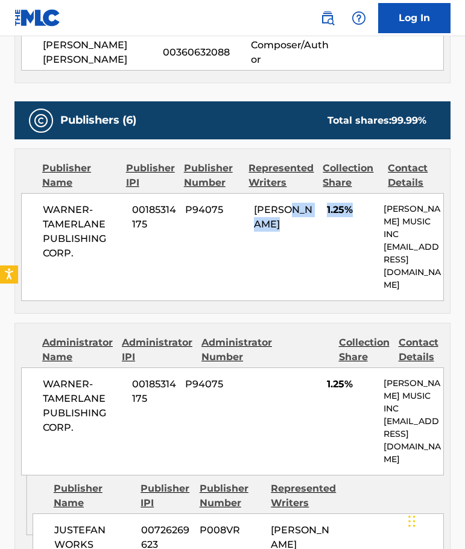
drag, startPoint x: 317, startPoint y: 212, endPoint x: 377, endPoint y: 211, distance: 59.2
click at [377, 211] on div "WARNER-[PERSON_NAME] PUBLISHING CORP. 00185314175 P94075 [PERSON_NAME] 1.25% [P…" at bounding box center [232, 247] width 423 height 108
click at [296, 266] on div "WARNER-[PERSON_NAME] PUBLISHING CORP. 00185314175 P94075 [PERSON_NAME] 1.25% [P…" at bounding box center [232, 247] width 423 height 108
